Goal: Check status

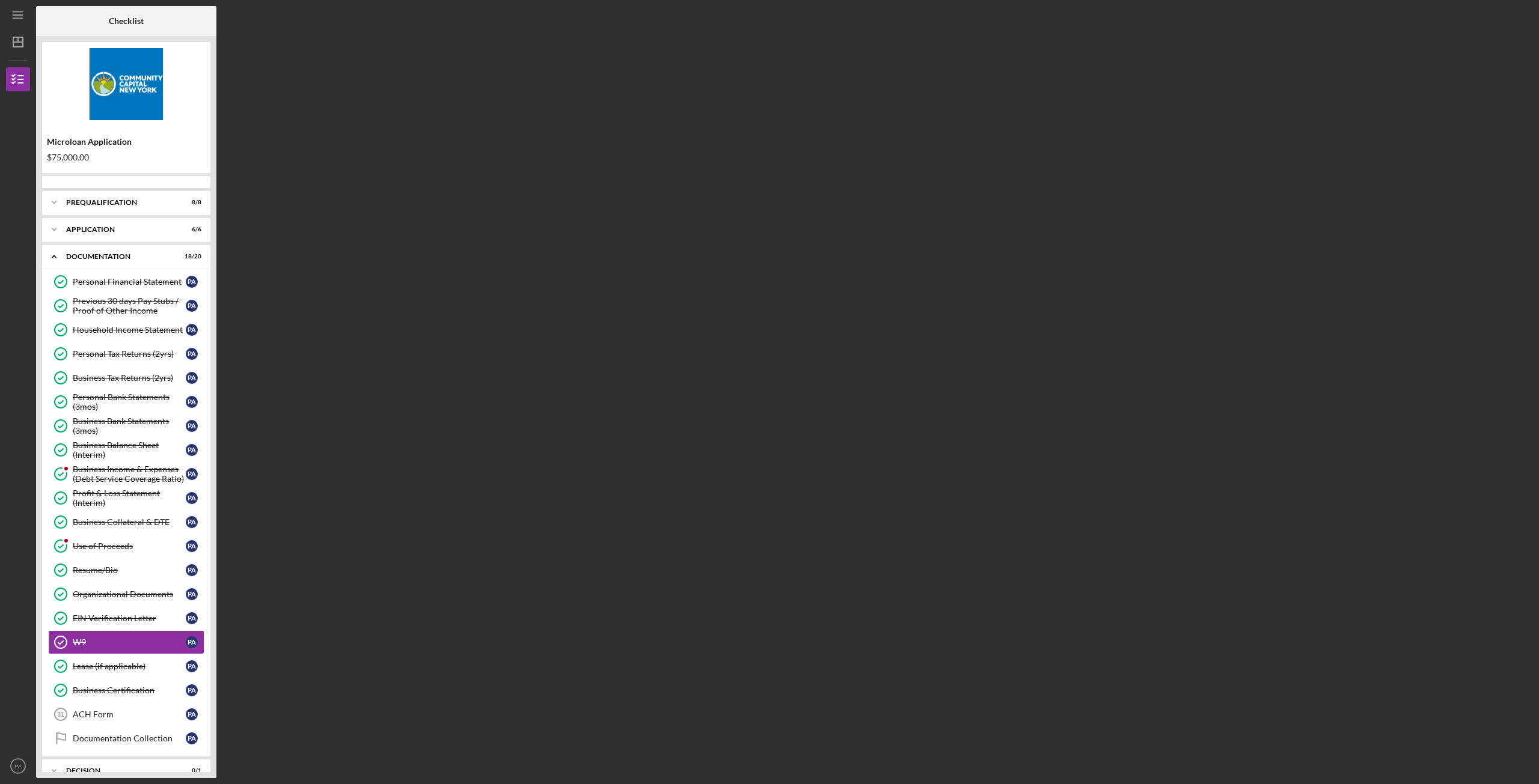
scroll to position [72, 0]
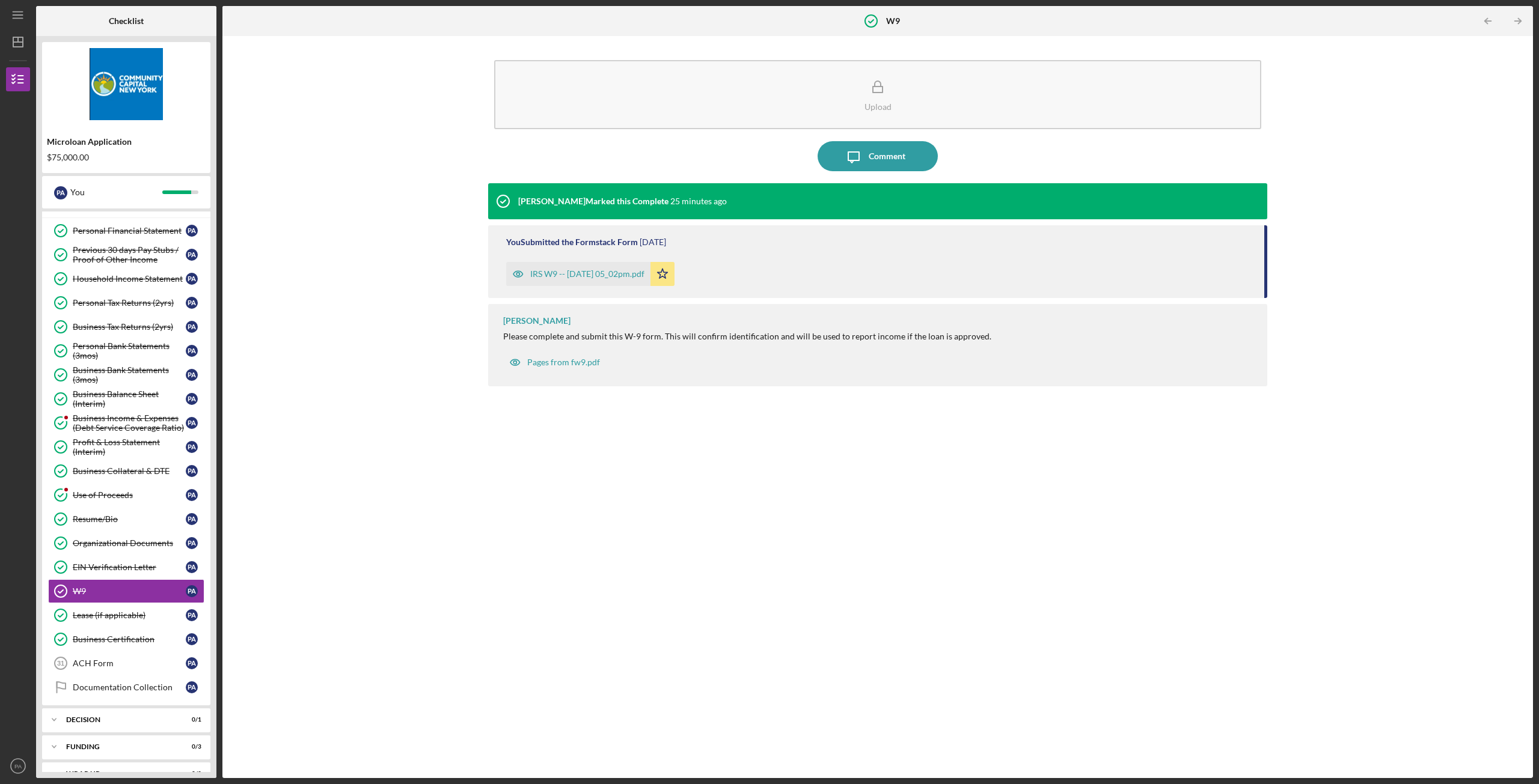
click at [346, 273] on div "Upload Icon/Message Comment [PERSON_NAME] Marked this Complete 25 minutes ago Y…" at bounding box center [877, 407] width 1298 height 730
click at [115, 423] on div "Business Income & Expenses (Debt Service Coverage Ratio)" at bounding box center [129, 423] width 113 height 19
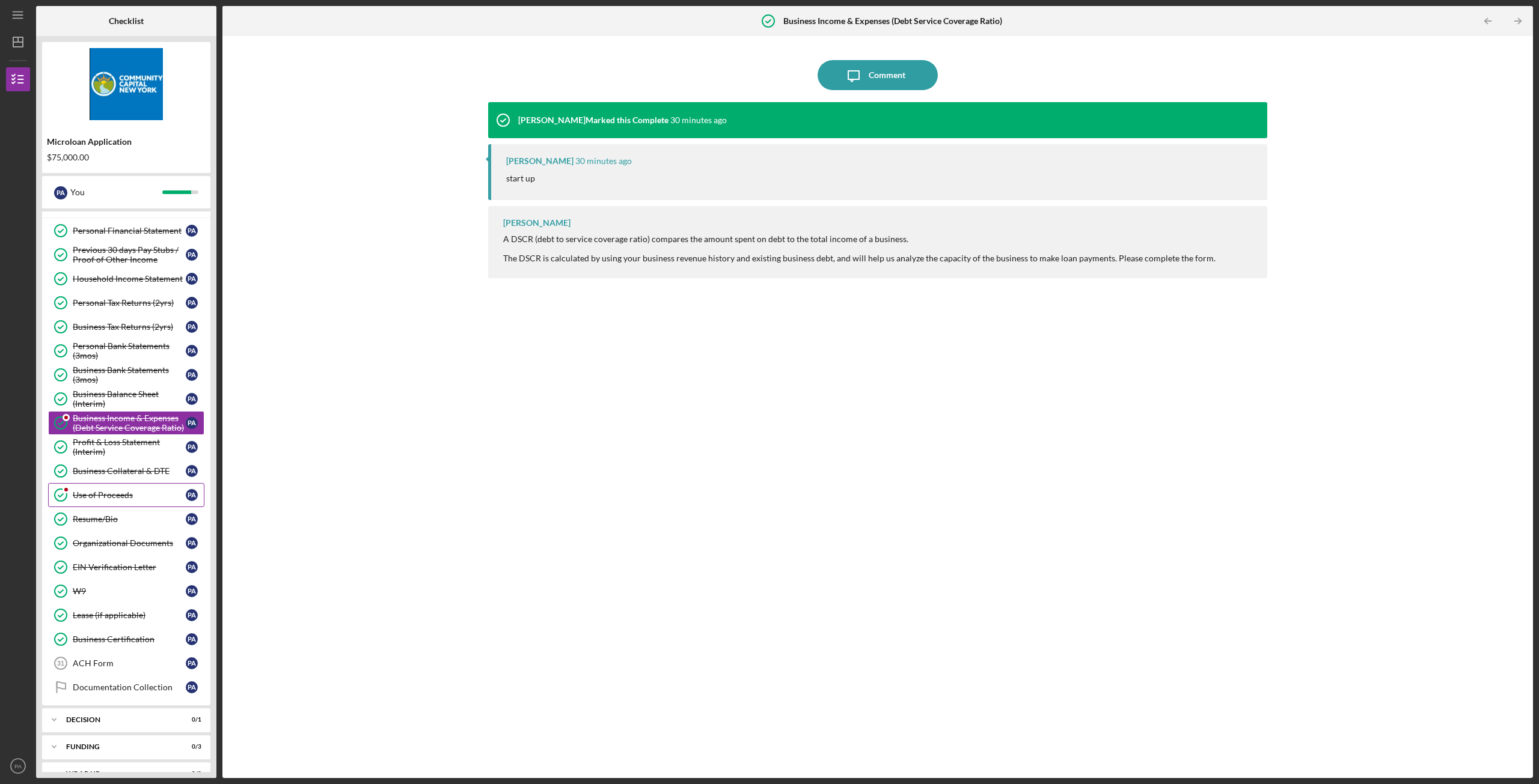
click at [112, 496] on div "Use of Proceeds" at bounding box center [129, 495] width 113 height 9
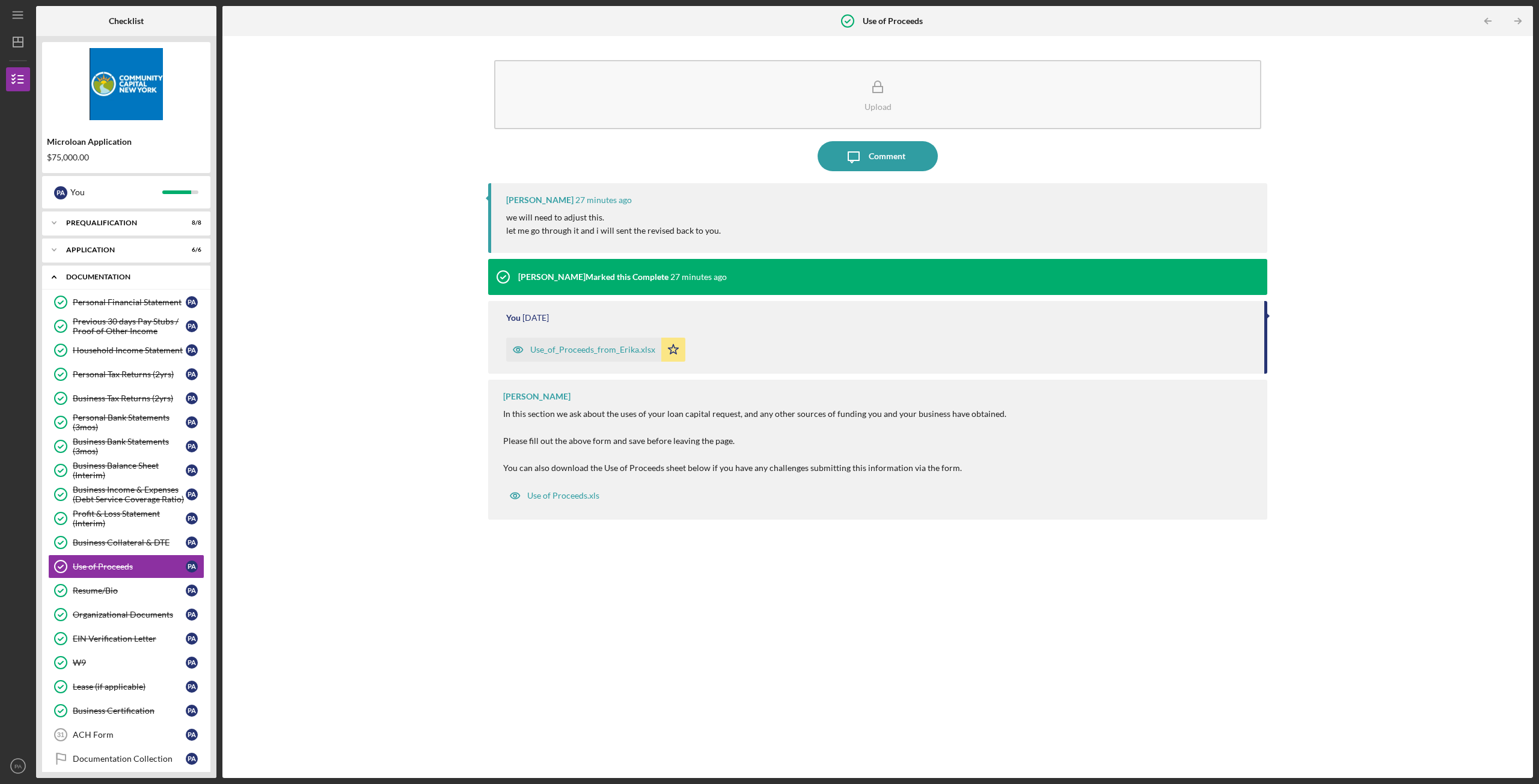
click at [88, 280] on div "Documentation" at bounding box center [130, 276] width 129 height 7
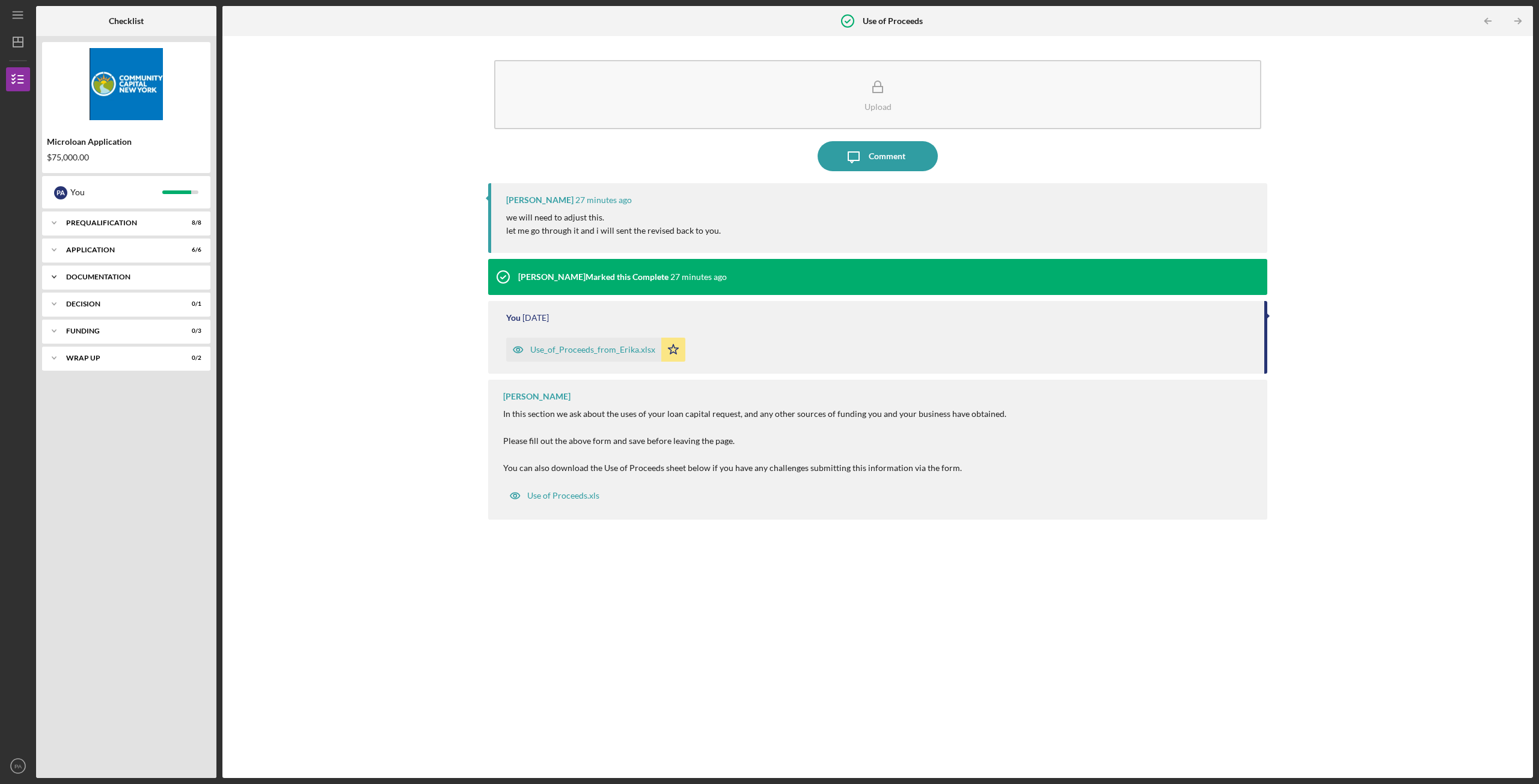
click at [89, 280] on div "Documentation" at bounding box center [130, 276] width 129 height 7
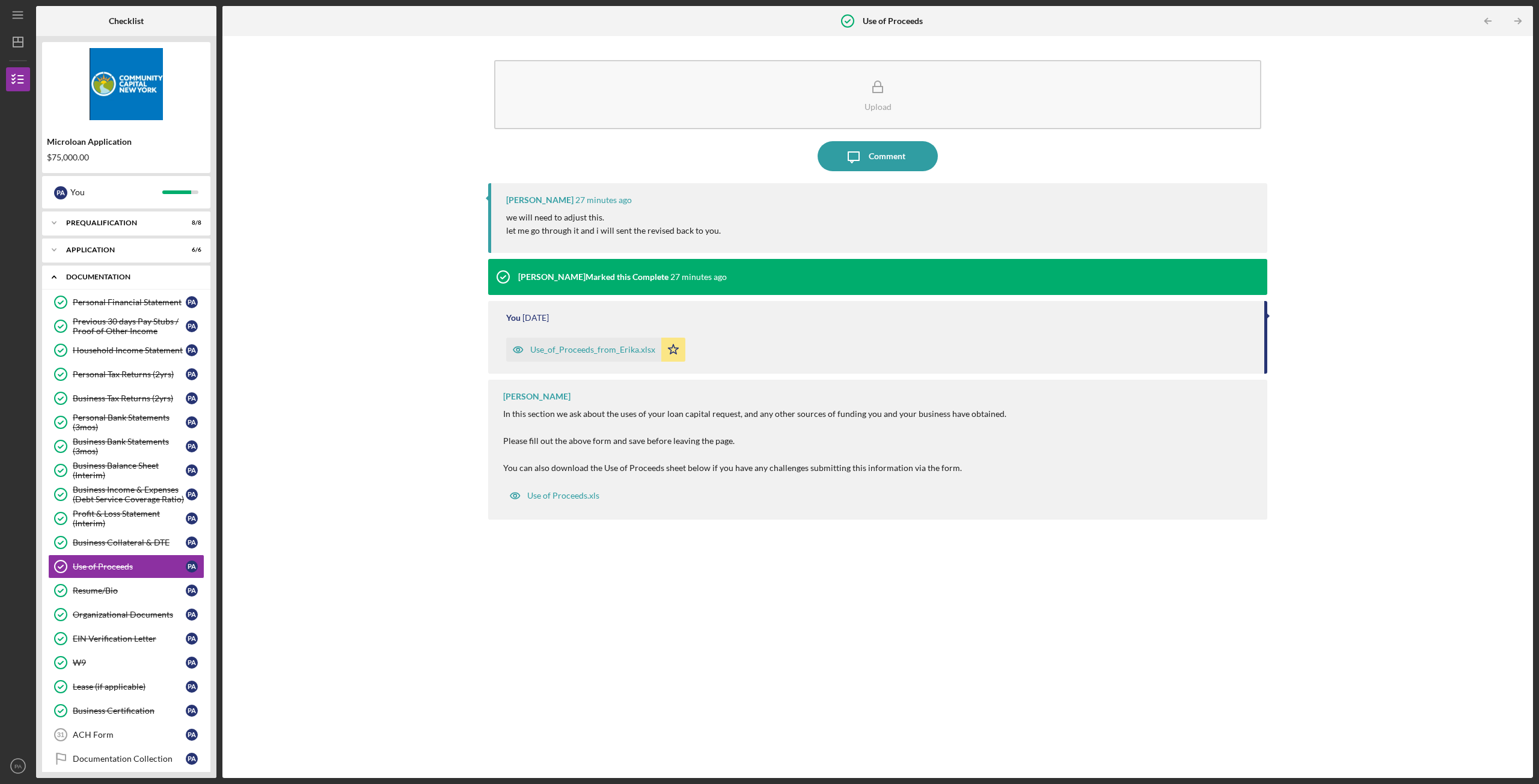
click at [90, 276] on div "Documentation" at bounding box center [130, 276] width 129 height 7
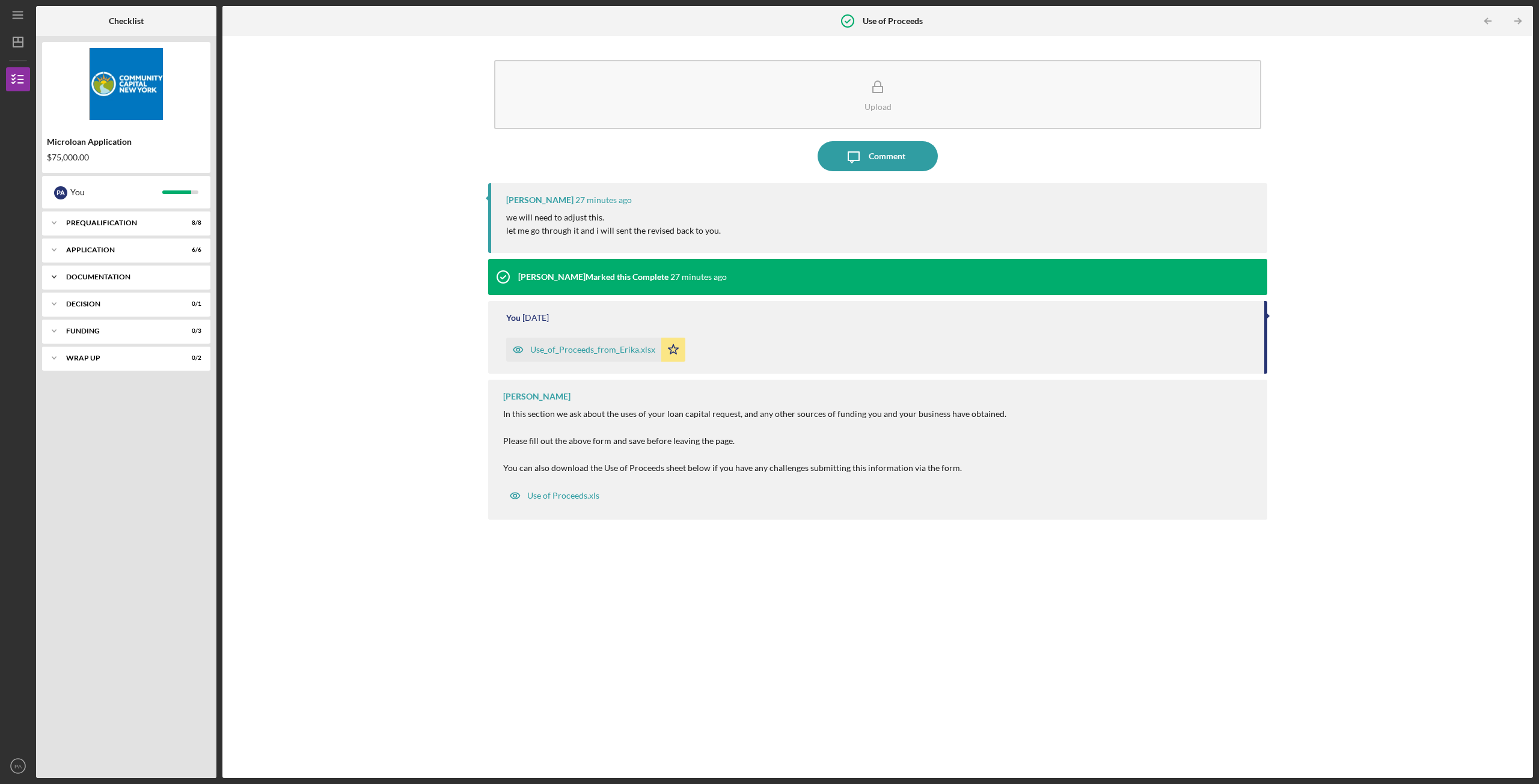
click at [96, 283] on div "Icon/Expander Documentation 18 / 20" at bounding box center [126, 277] width 169 height 24
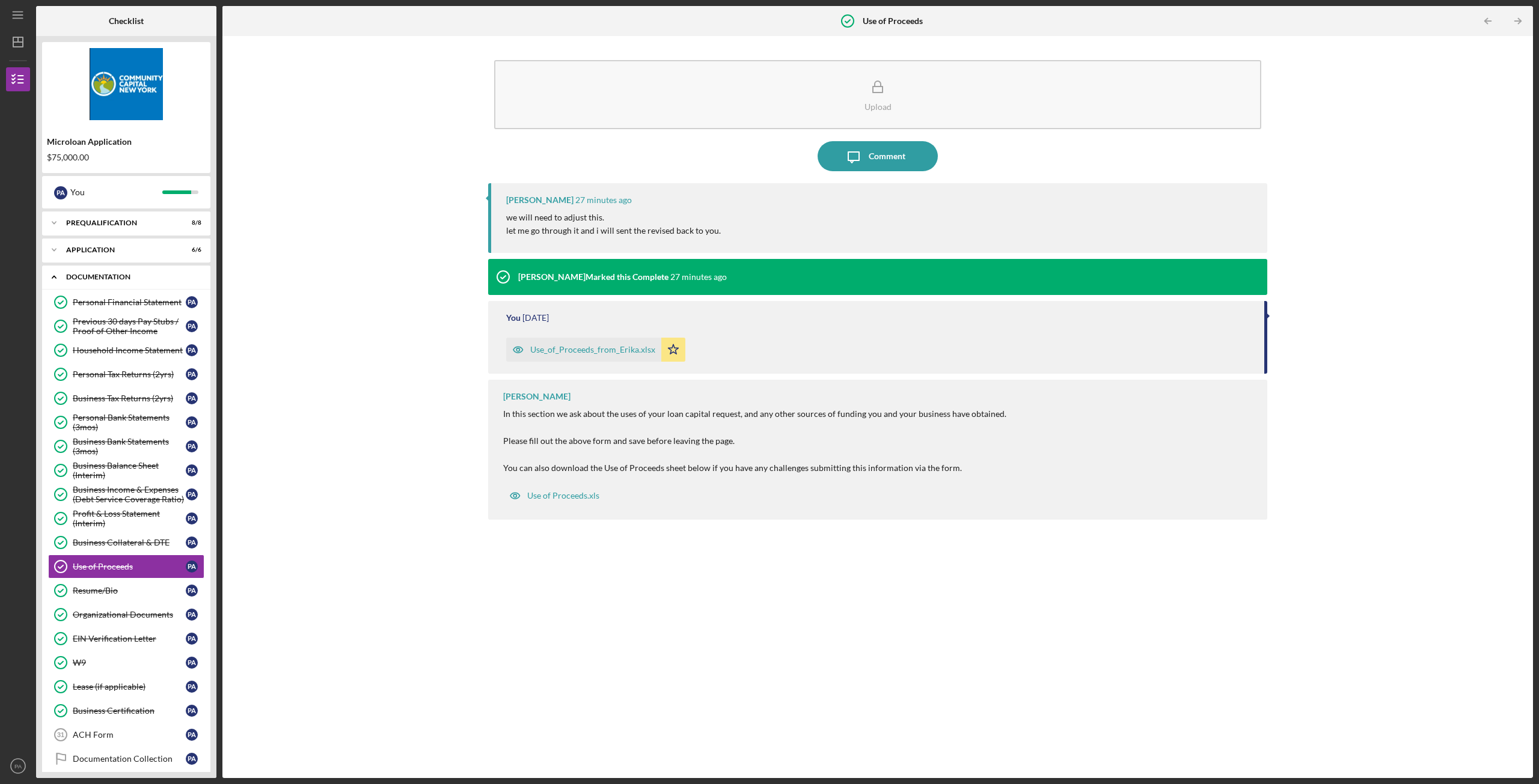
click at [98, 276] on div "Documentation" at bounding box center [130, 276] width 129 height 7
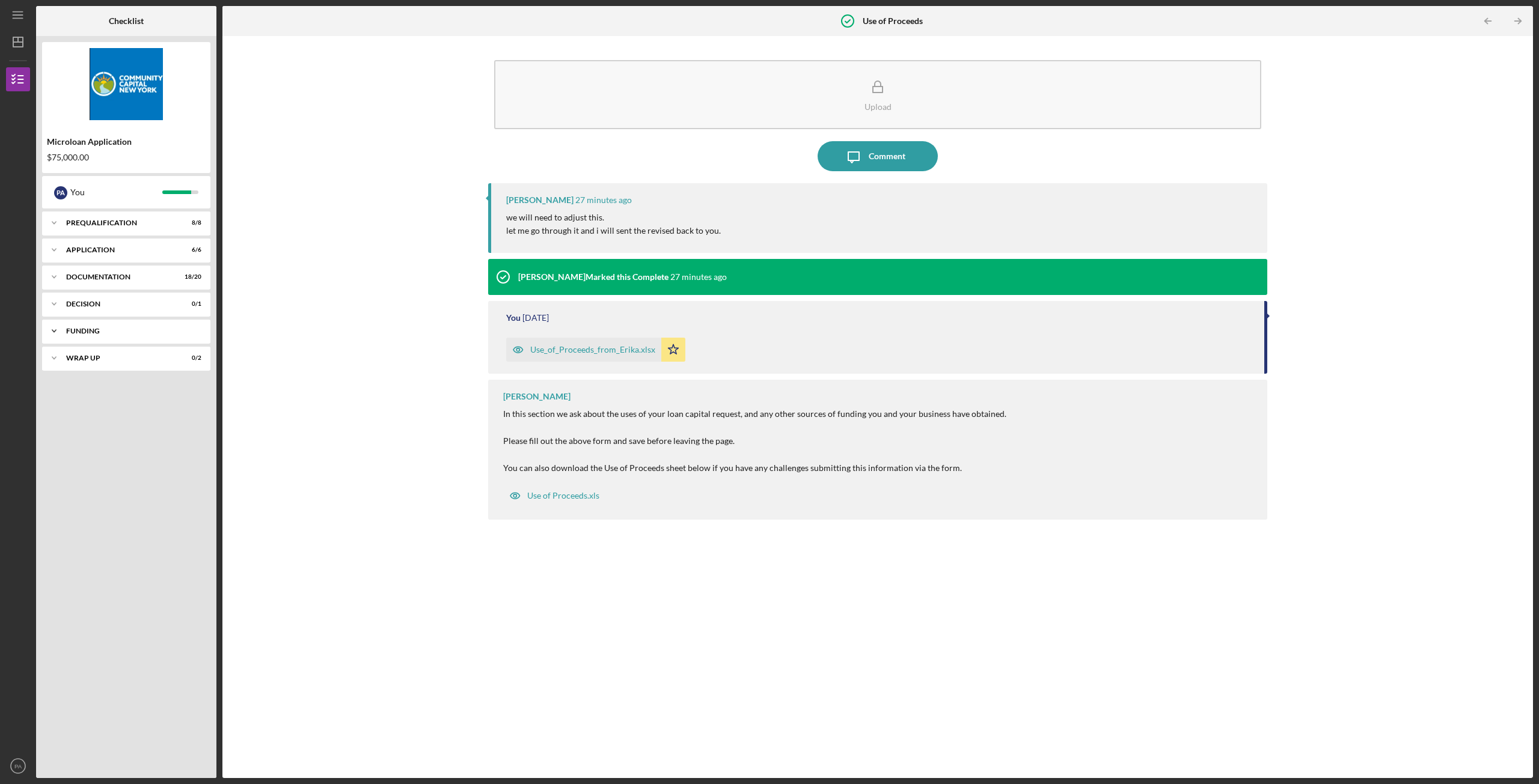
click at [121, 325] on div "Icon/Expander Funding 0 / 3" at bounding box center [126, 331] width 169 height 24
click at [120, 330] on div "Funding" at bounding box center [130, 331] width 129 height 7
click at [122, 359] on div "Wrap up" at bounding box center [130, 358] width 129 height 7
